Goal: Task Accomplishment & Management: Manage account settings

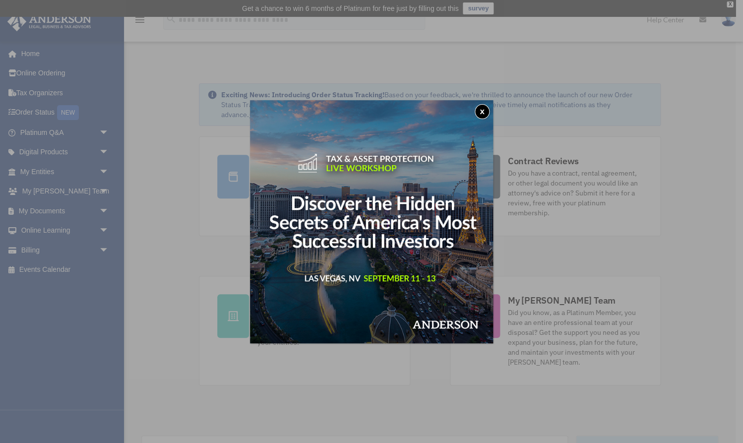
click at [482, 111] on button "x" at bounding box center [482, 111] width 15 height 15
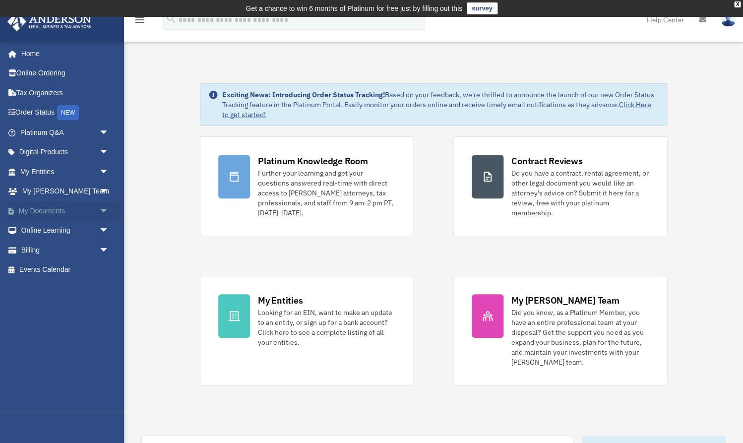
click at [105, 205] on span "arrow_drop_down" at bounding box center [109, 211] width 20 height 20
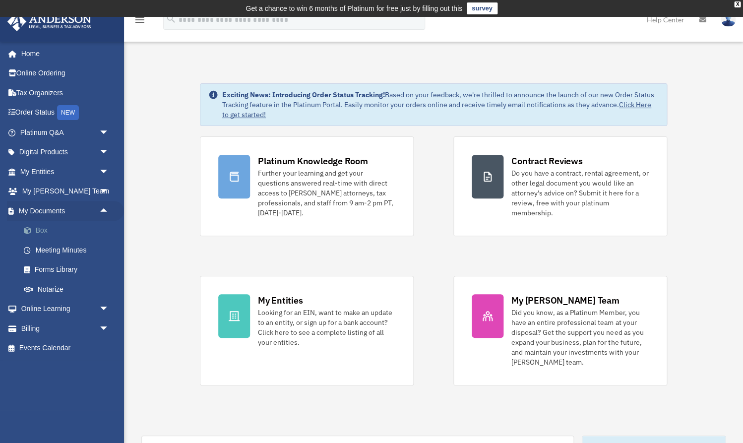
click at [40, 230] on link "Box" at bounding box center [69, 231] width 110 height 20
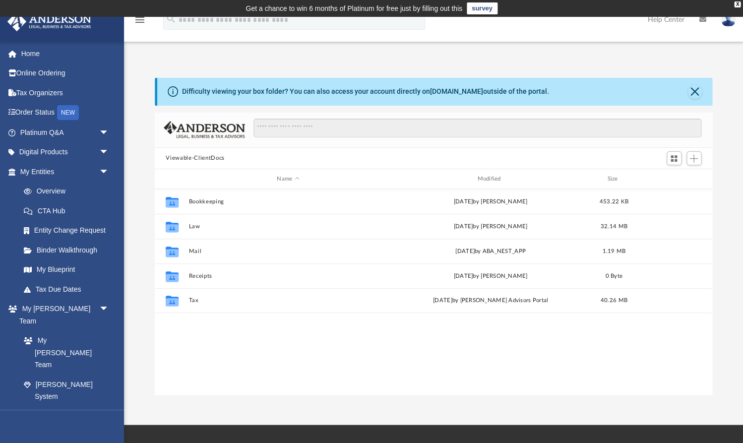
scroll to position [0, 1]
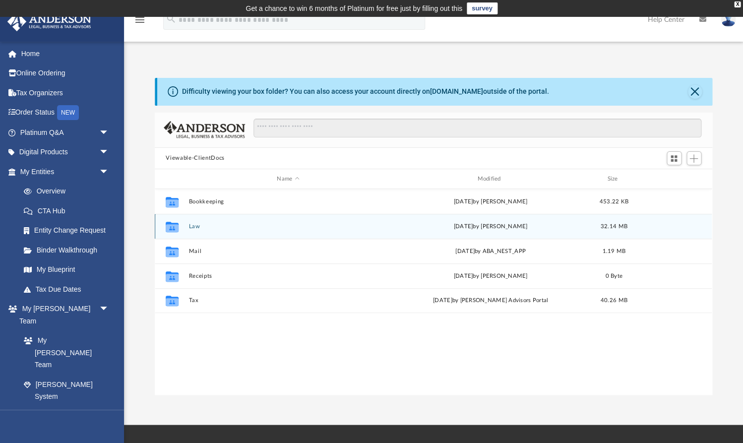
click at [197, 227] on button "Law" at bounding box center [288, 226] width 198 height 6
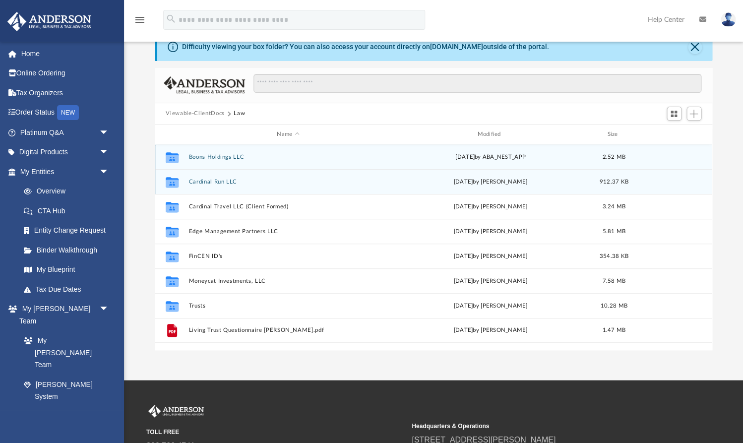
scroll to position [49, 0]
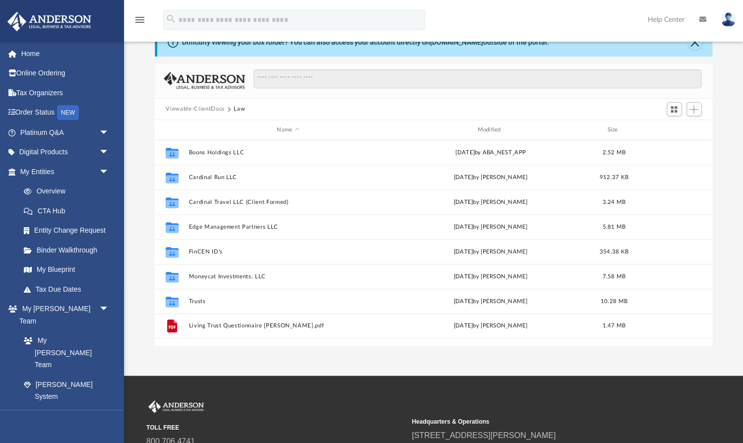
click at [182, 109] on button "Viewable-ClientDocs" at bounding box center [195, 109] width 59 height 9
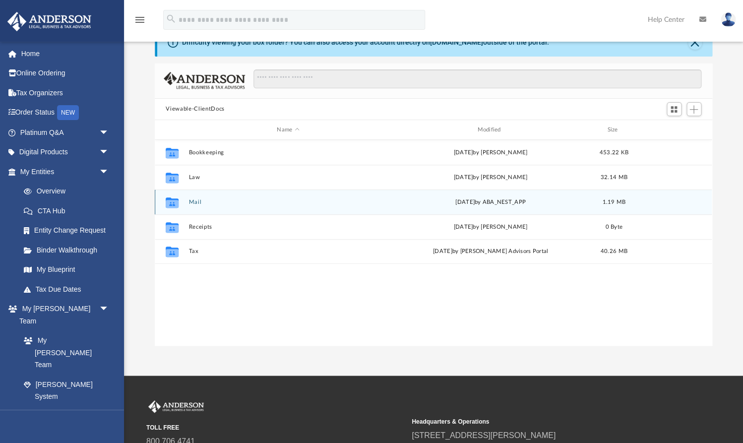
click at [196, 202] on button "Mail" at bounding box center [288, 202] width 198 height 6
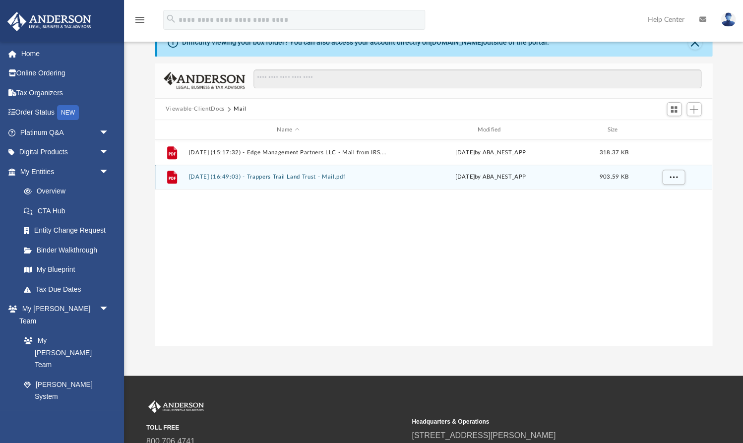
click at [215, 178] on button "2025.08.20 (16:49:03) - Trappers Trail Land Trust - Mail.pdf" at bounding box center [288, 177] width 198 height 6
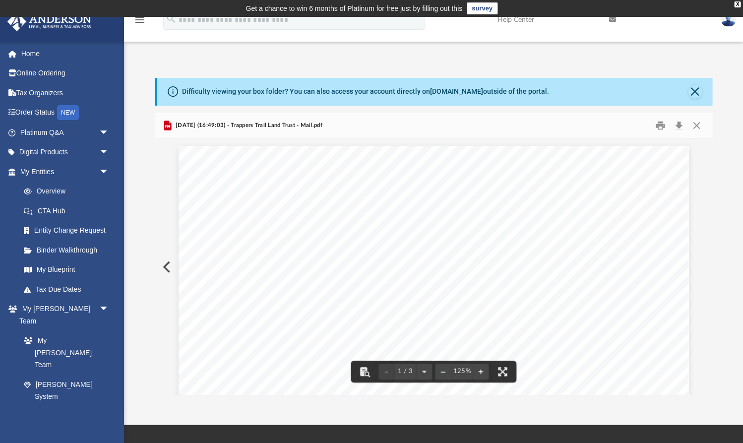
scroll to position [0, 0]
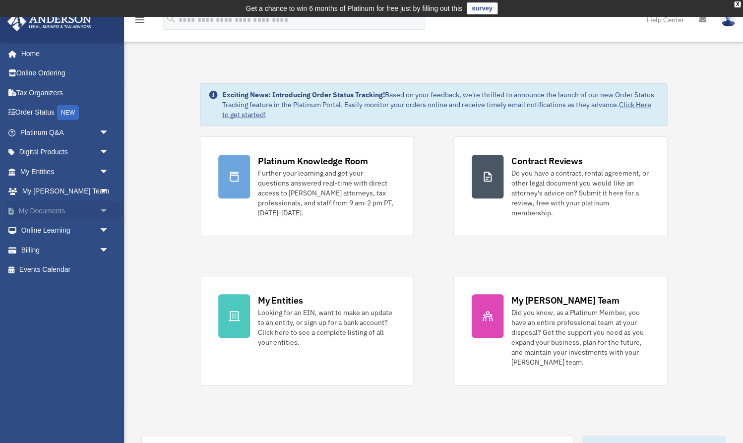
click at [46, 211] on link "My Documents arrow_drop_down" at bounding box center [65, 211] width 117 height 20
click at [104, 206] on span "arrow_drop_down" at bounding box center [109, 211] width 20 height 20
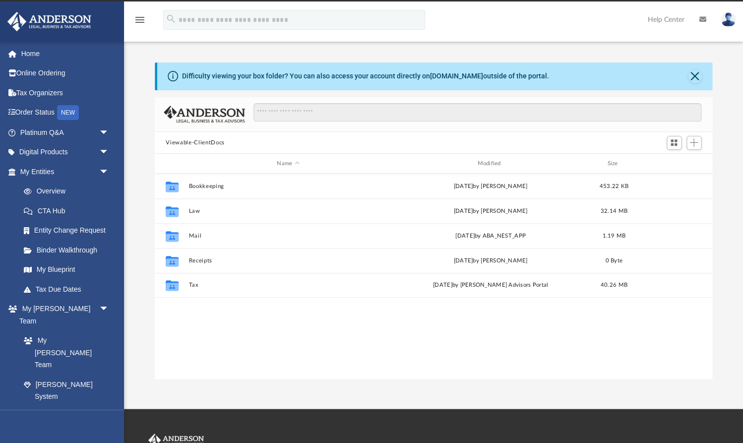
scroll to position [225, 557]
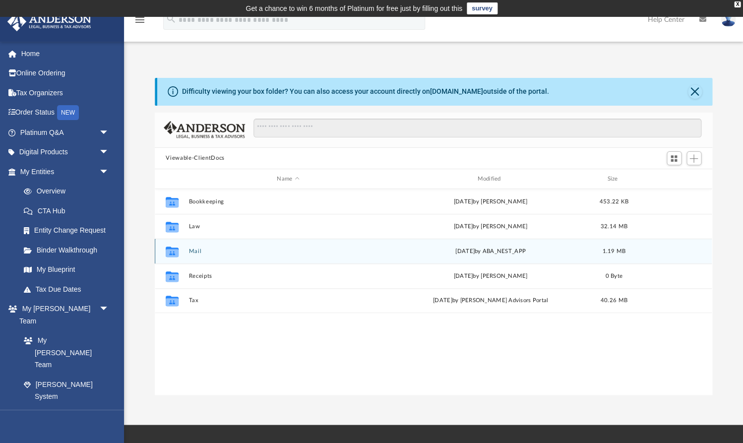
click at [196, 250] on button "Mail" at bounding box center [288, 251] width 198 height 6
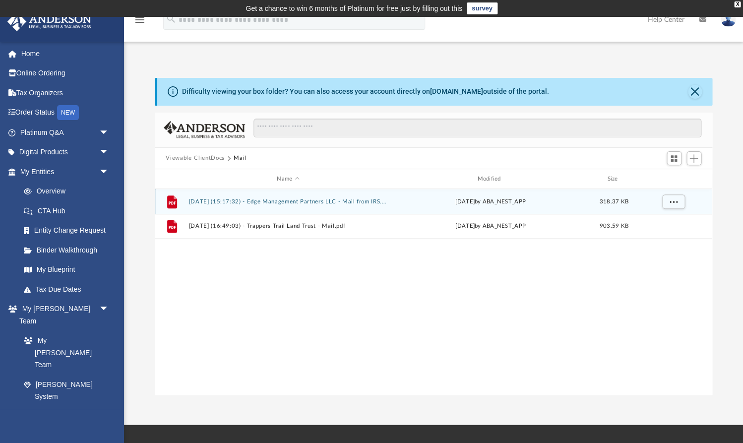
click at [215, 200] on button "2025.08.13 (15:17:32) - Edge Management Partners LLC - Mail from IRS.pdf" at bounding box center [288, 201] width 198 height 6
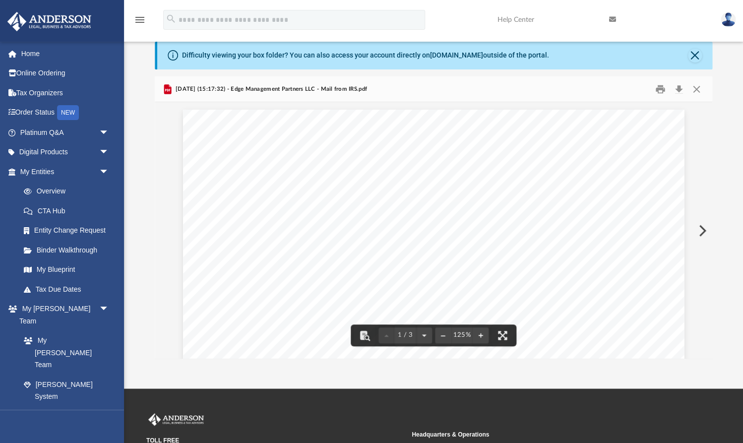
scroll to position [36, 0]
click at [677, 89] on button "Download" at bounding box center [679, 88] width 18 height 15
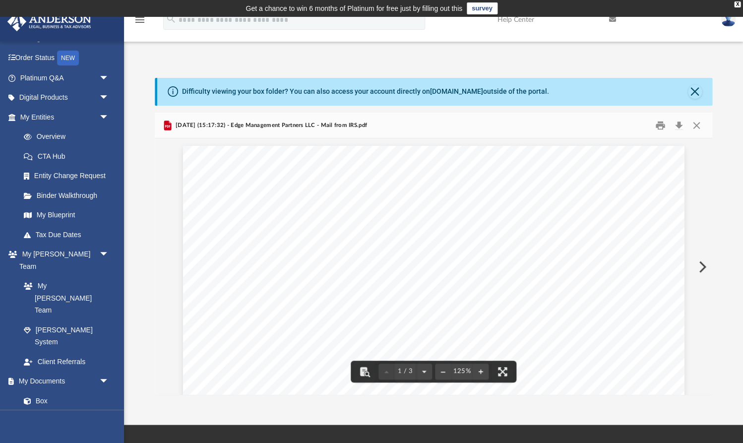
scroll to position [0, 0]
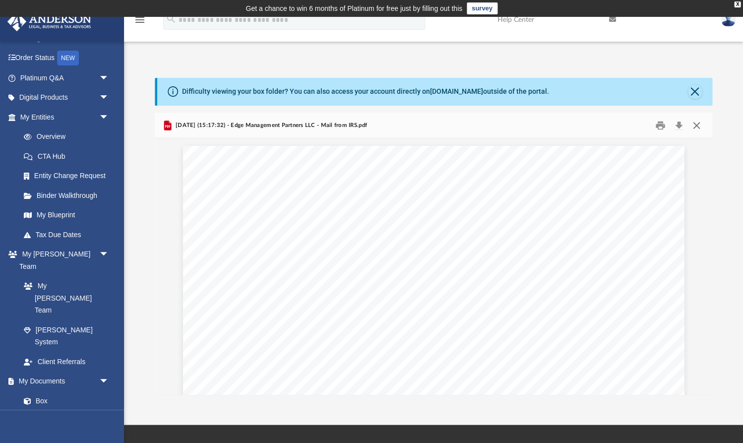
click at [699, 129] on button "Close" at bounding box center [696, 125] width 18 height 15
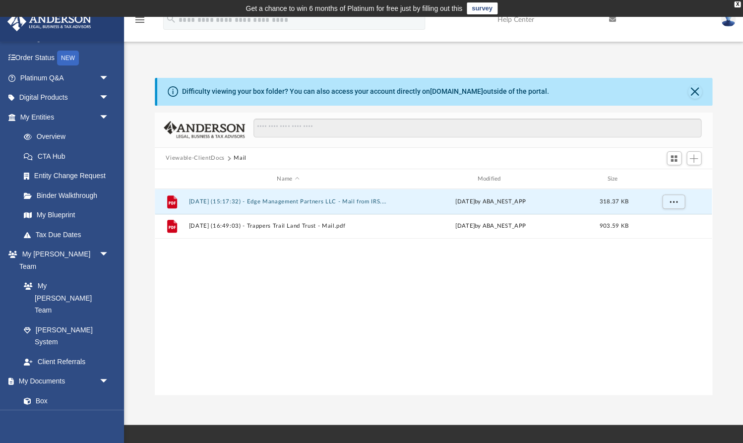
click at [210, 156] on button "Viewable-ClientDocs" at bounding box center [195, 158] width 59 height 9
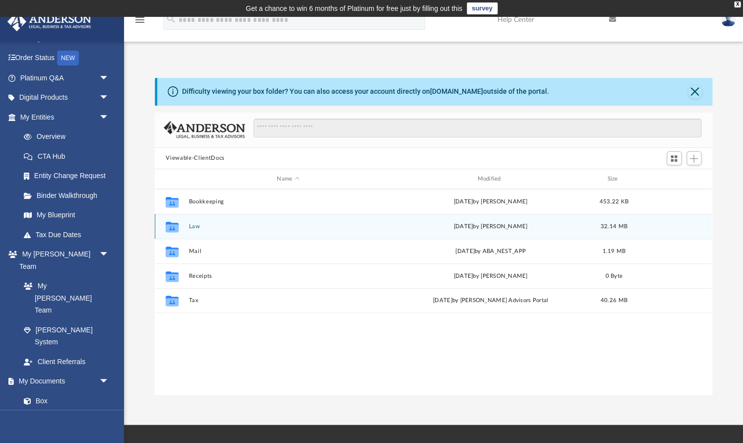
click at [194, 225] on button "Law" at bounding box center [288, 226] width 198 height 6
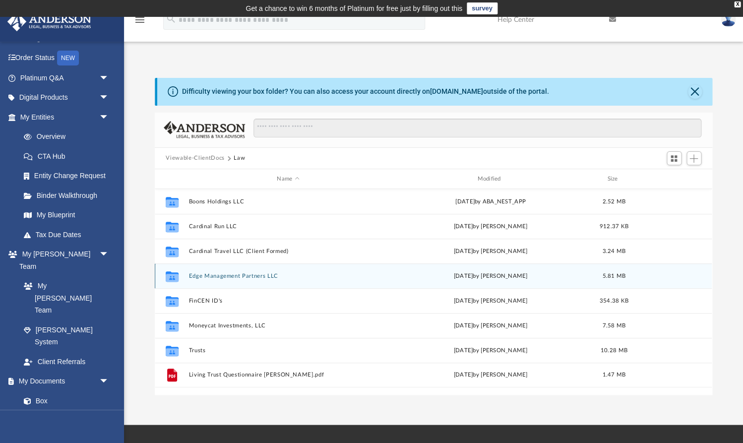
click at [207, 277] on button "Edge Management Partners LLC" at bounding box center [288, 276] width 198 height 6
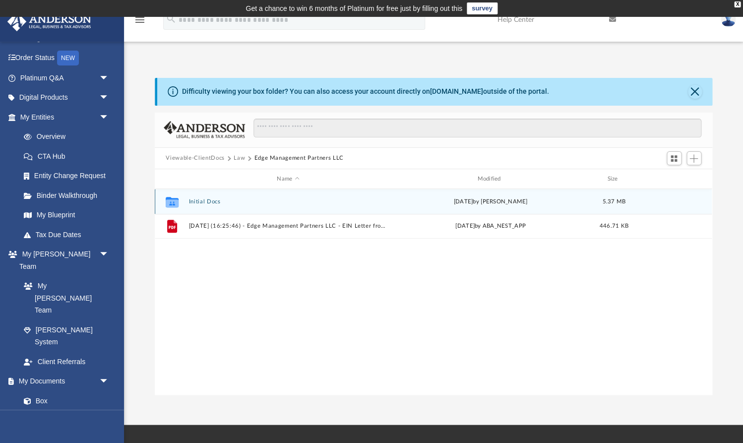
click at [202, 198] on button "Initial Docs" at bounding box center [288, 201] width 198 height 6
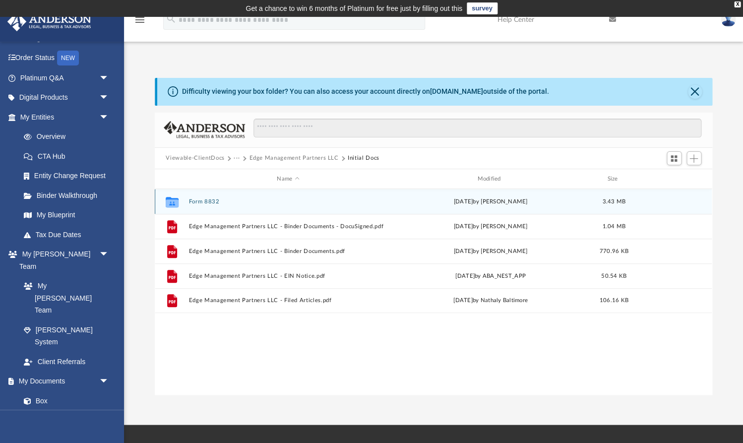
click at [201, 201] on button "Form 8832" at bounding box center [288, 201] width 198 height 6
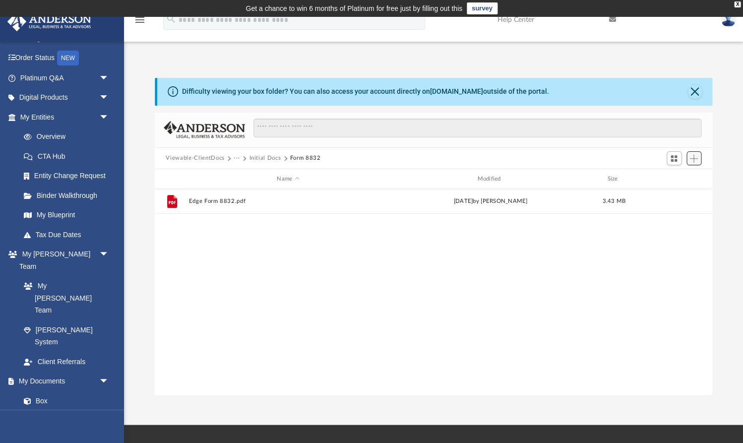
click at [694, 159] on span "Add" at bounding box center [693, 158] width 8 height 8
click at [681, 174] on li "Upload" at bounding box center [680, 178] width 32 height 10
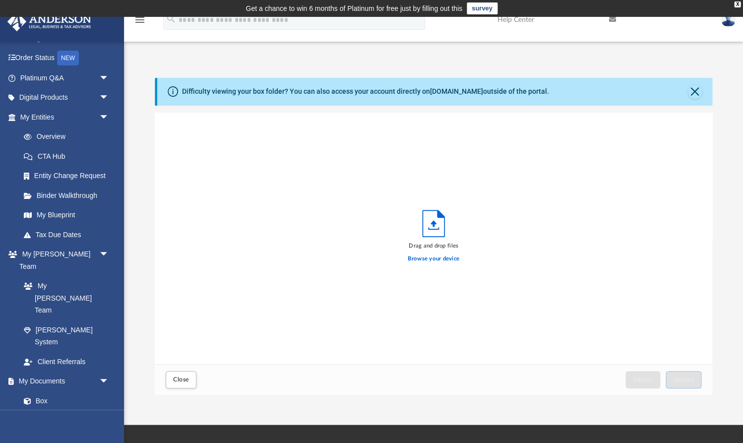
scroll to position [0, 1]
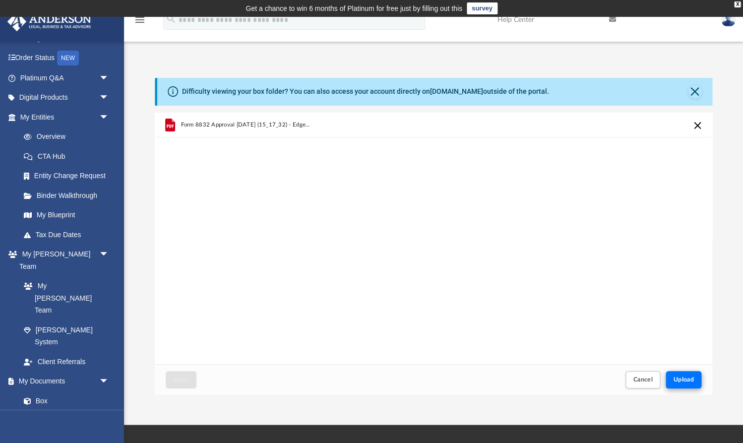
click at [681, 376] on span "Upload" at bounding box center [683, 379] width 21 height 6
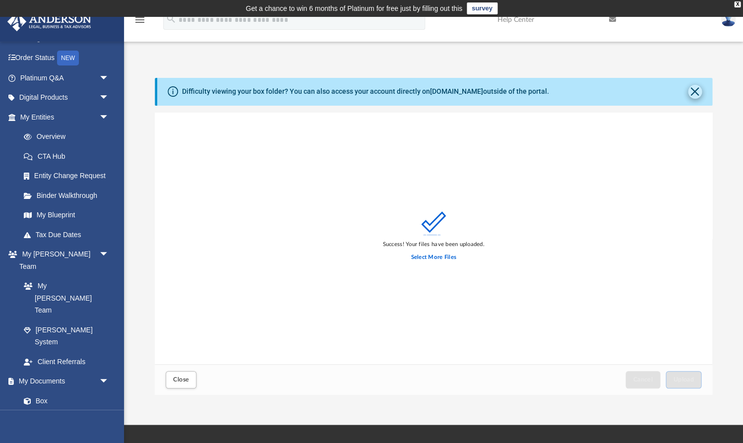
click at [695, 95] on button "Close" at bounding box center [695, 92] width 14 height 14
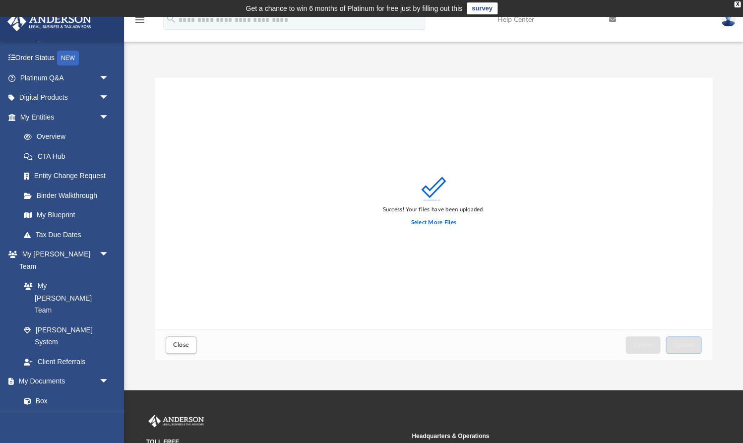
scroll to position [0, 0]
click at [179, 347] on span "Close" at bounding box center [181, 345] width 16 height 6
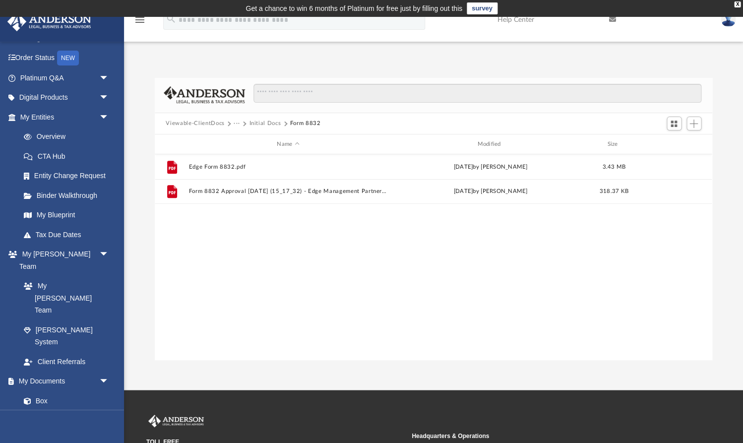
click at [218, 125] on button "Viewable-ClientDocs" at bounding box center [195, 123] width 59 height 9
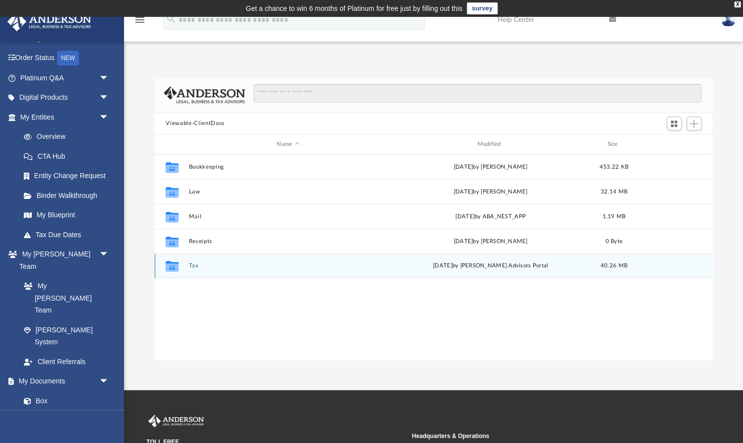
click at [198, 266] on button "Tax" at bounding box center [288, 266] width 198 height 6
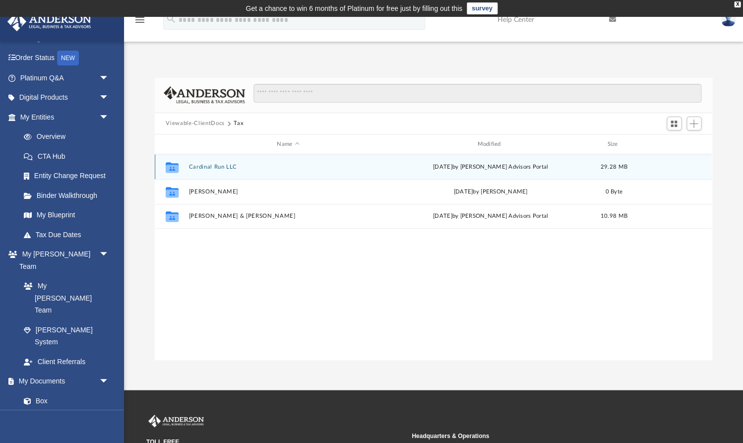
click at [199, 163] on div "Collaborated Folder Cardinal Run LLC Thu Jun 26 2025 by Anderson Advisors Porta…" at bounding box center [433, 166] width 557 height 25
